Goal: Transaction & Acquisition: Purchase product/service

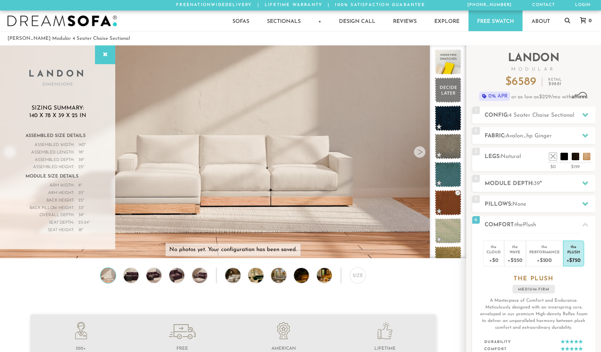
scroll to position [8446, 601]
click at [101, 53] on icon at bounding box center [105, 55] width 8 height 6
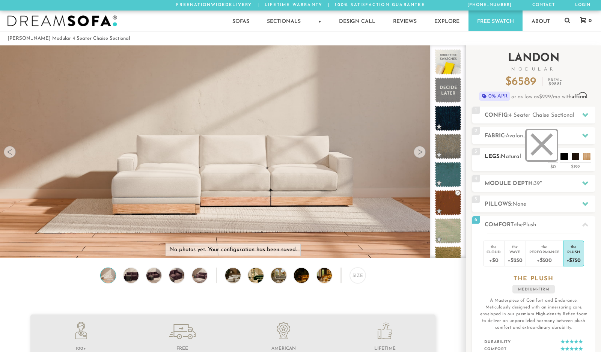
click at [549, 153] on li at bounding box center [541, 145] width 30 height 30
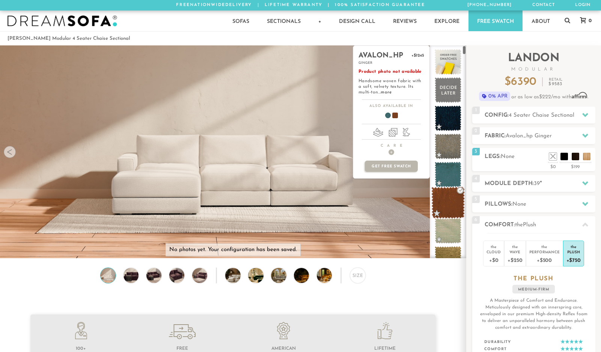
click at [440, 203] on span at bounding box center [447, 203] width 33 height 32
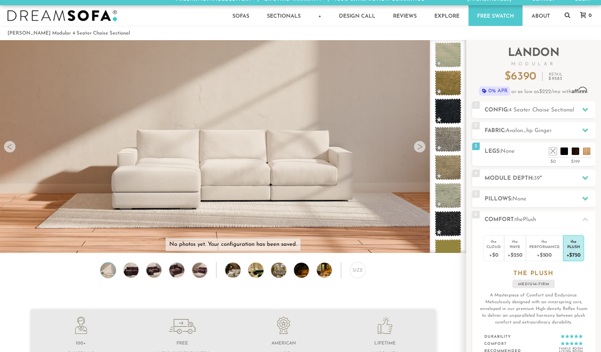
scroll to position [0, 0]
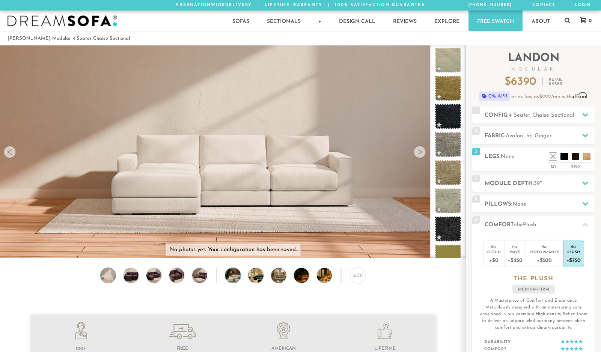
click at [235, 278] on img at bounding box center [238, 275] width 27 height 15
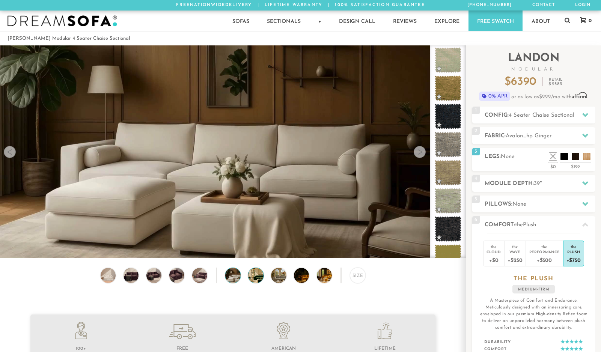
click at [249, 274] on img at bounding box center [261, 275] width 27 height 15
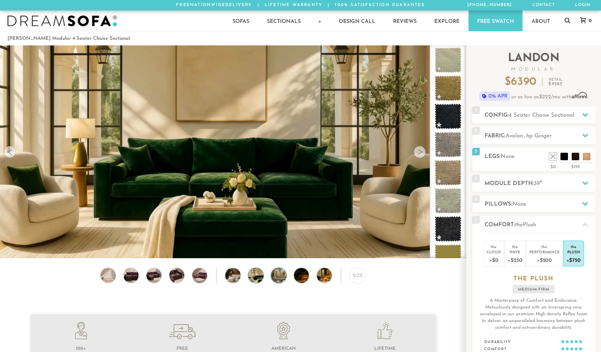
click at [275, 274] on img at bounding box center [284, 275] width 27 height 15
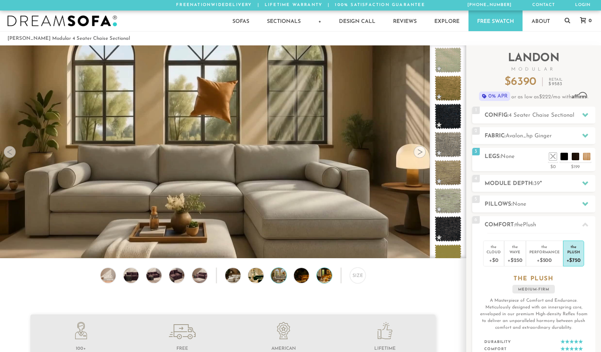
click at [328, 278] on img at bounding box center [330, 275] width 27 height 15
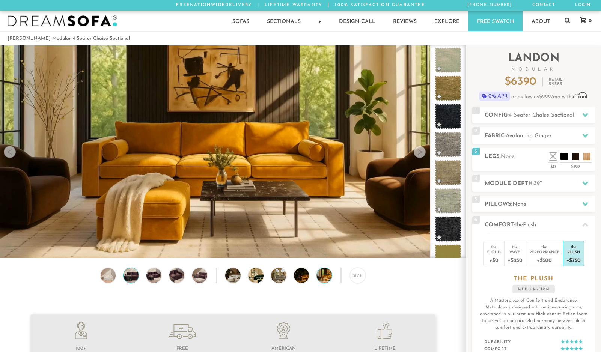
click at [127, 275] on img at bounding box center [131, 275] width 18 height 15
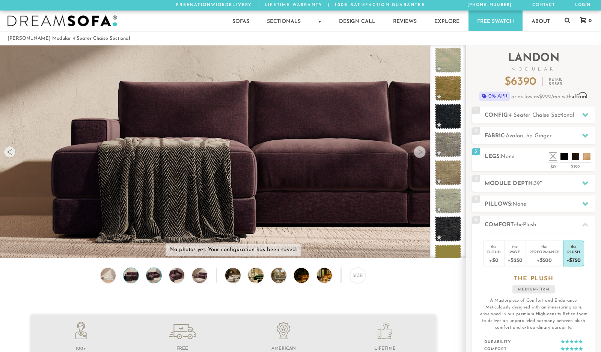
click at [155, 277] on img at bounding box center [154, 275] width 18 height 15
